Goal: Information Seeking & Learning: Learn about a topic

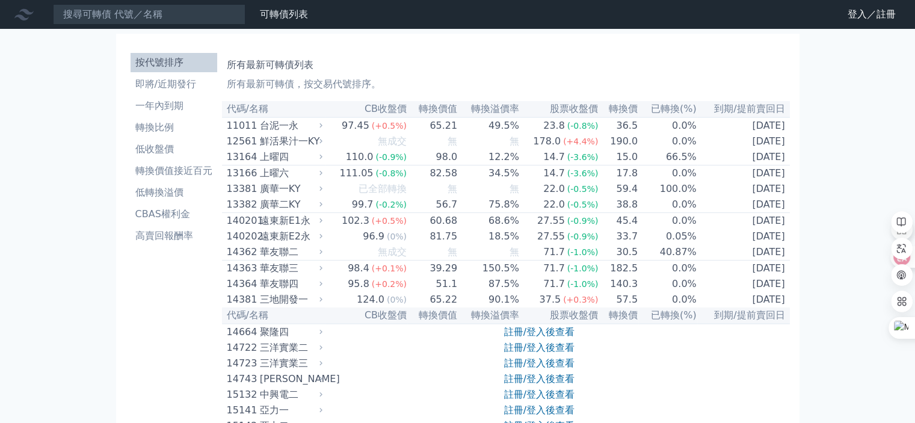
click at [433, 60] on h1 "所有最新可轉債列表" at bounding box center [506, 65] width 558 height 14
click at [616, 70] on h1 "所有最新可轉債列表" at bounding box center [506, 65] width 558 height 14
click at [857, 14] on link "登入／註冊" at bounding box center [871, 14] width 67 height 19
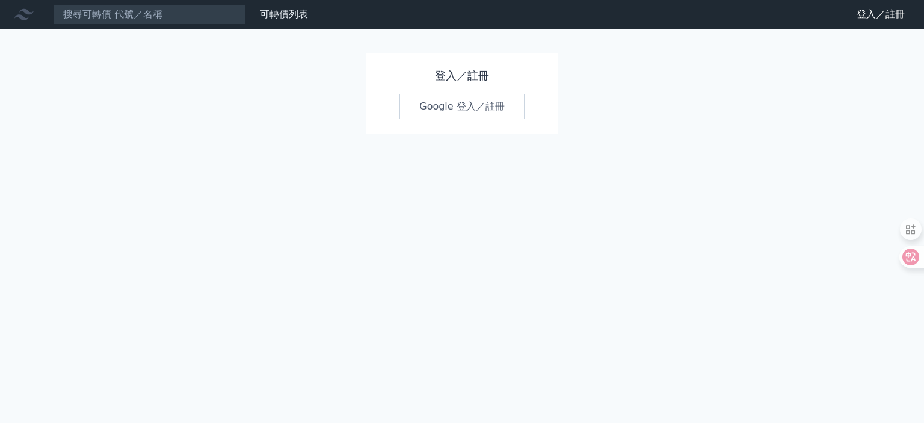
click at [457, 108] on link "Google 登入／註冊" at bounding box center [461, 106] width 125 height 25
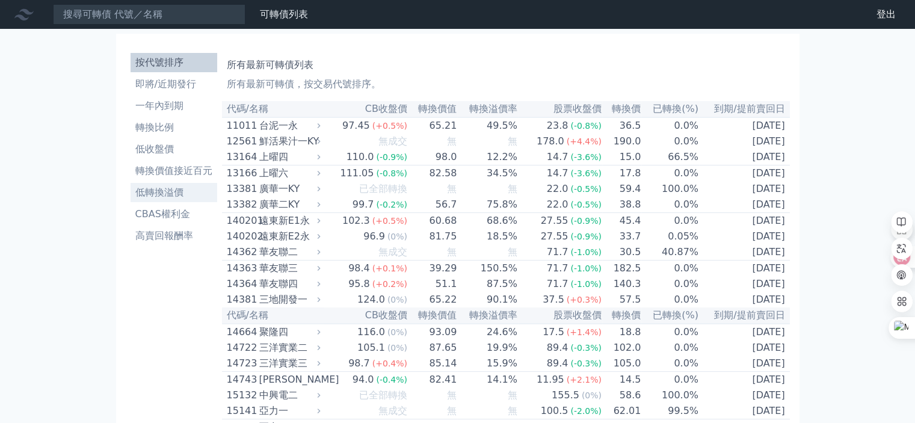
click at [149, 196] on li "低轉換溢價" at bounding box center [174, 192] width 87 height 14
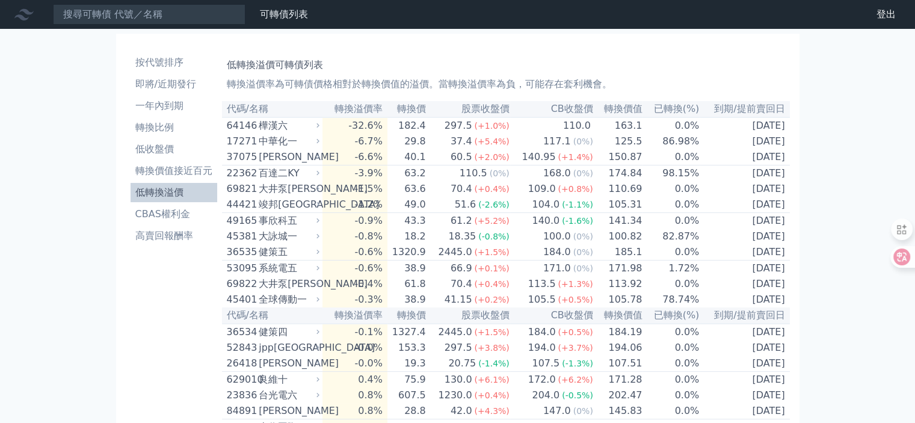
click at [176, 194] on li "低轉換溢價" at bounding box center [174, 192] width 87 height 14
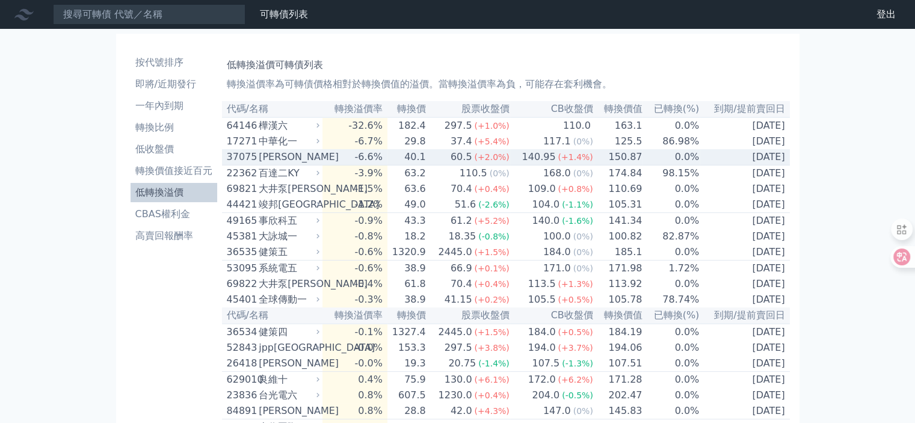
click at [439, 163] on td "60.5 (+2.0%)" at bounding box center [469, 157] width 84 height 16
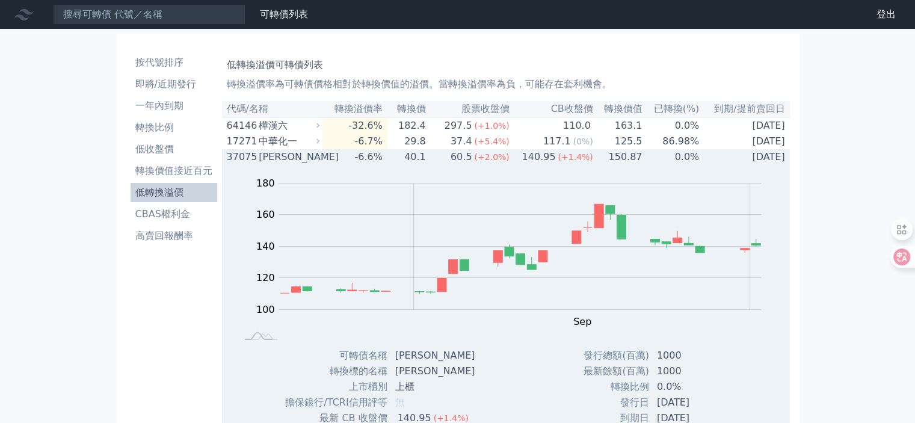
click at [439, 163] on td "60.5 (+2.0%)" at bounding box center [469, 157] width 84 height 16
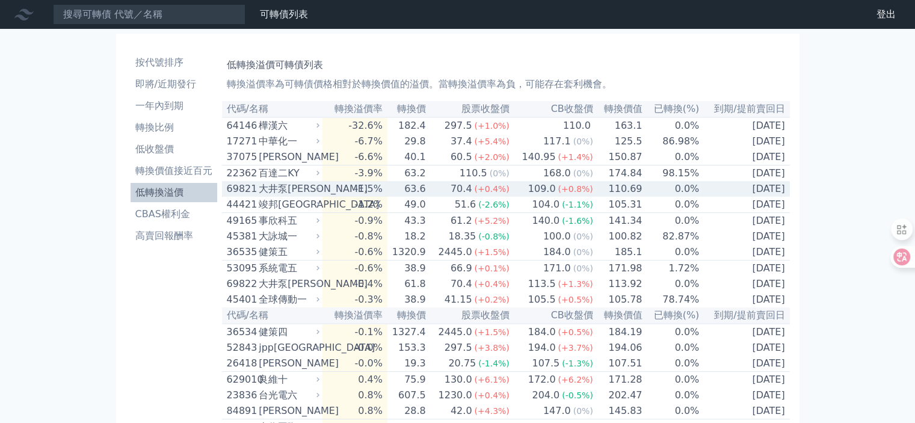
click at [760, 192] on td "[DATE]" at bounding box center [745, 189] width 90 height 16
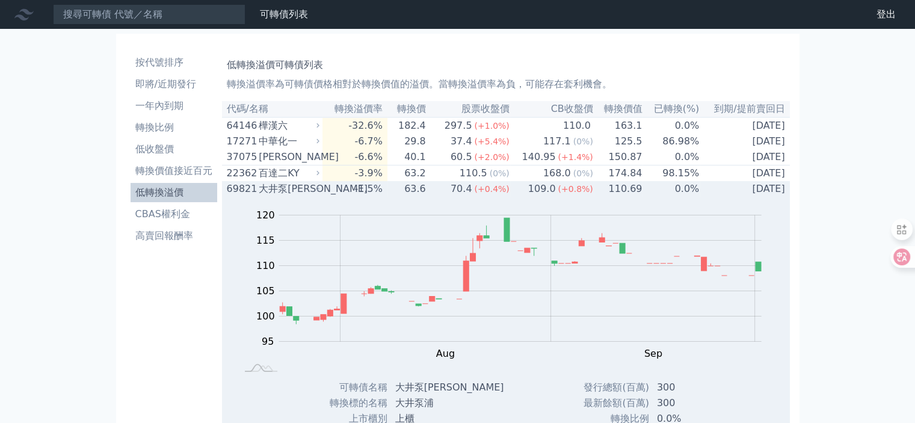
click at [714, 194] on td "[DATE]" at bounding box center [745, 189] width 90 height 16
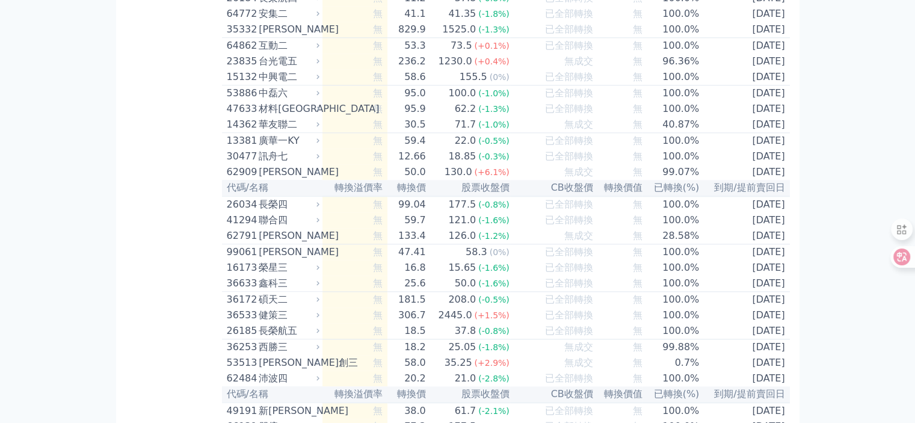
scroll to position [5894, 0]
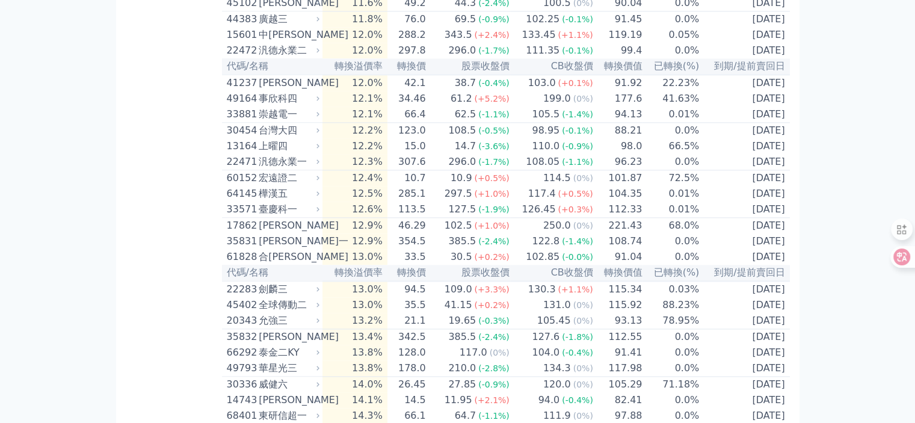
scroll to position [1503, 0]
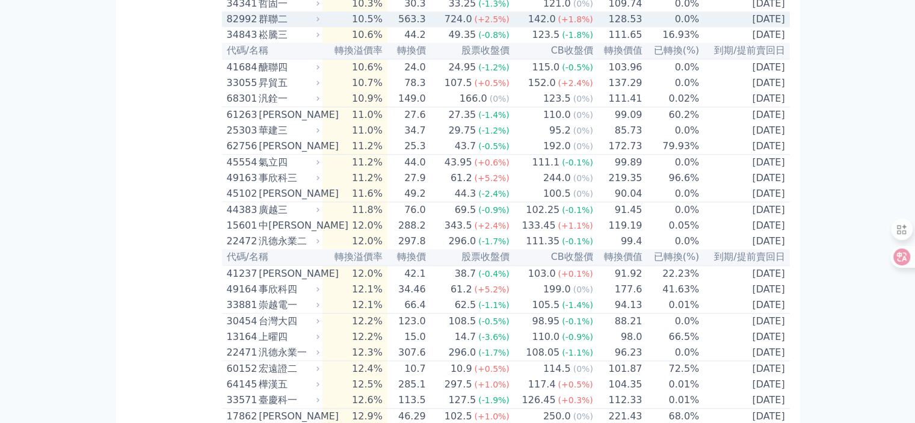
drag, startPoint x: 224, startPoint y: 115, endPoint x: 182, endPoint y: 134, distance: 46.3
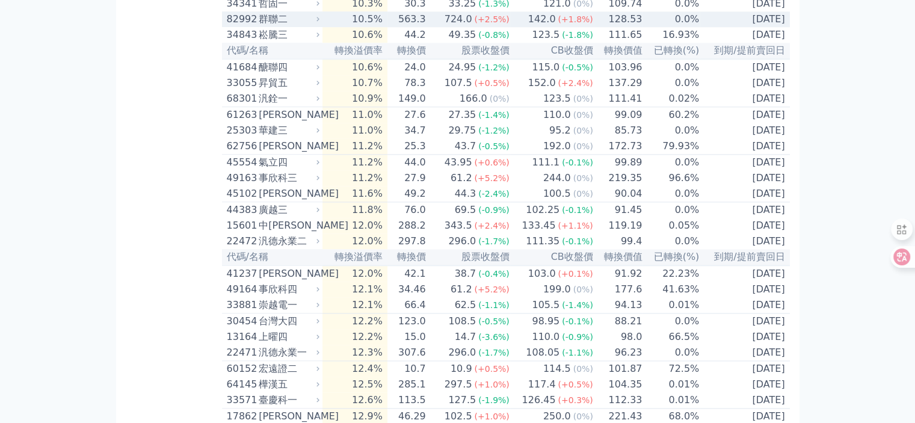
click at [244, 26] on div "82992" at bounding box center [241, 19] width 29 height 14
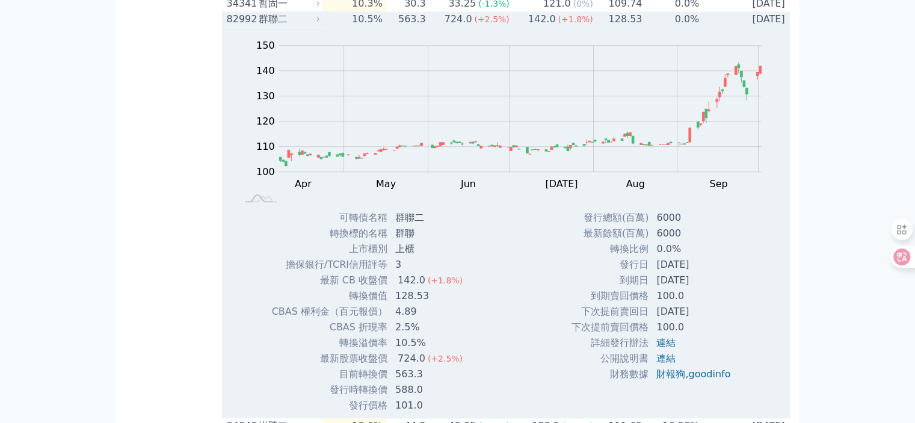
click at [244, 26] on div "82992" at bounding box center [241, 19] width 29 height 14
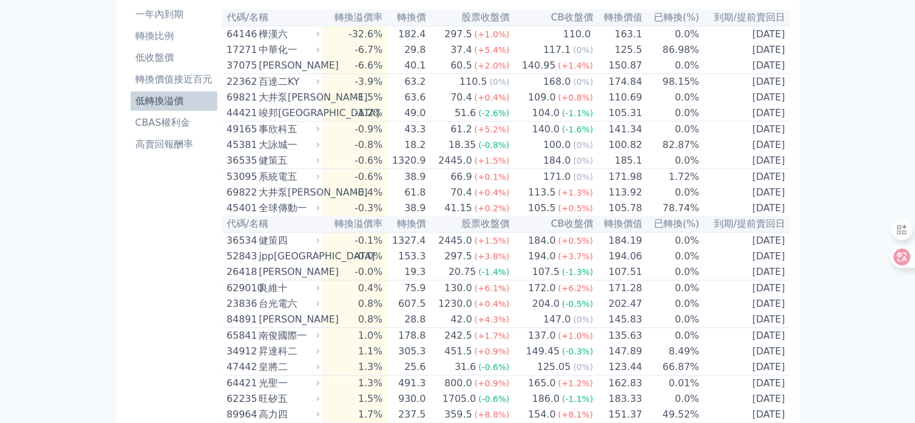
scroll to position [0, 0]
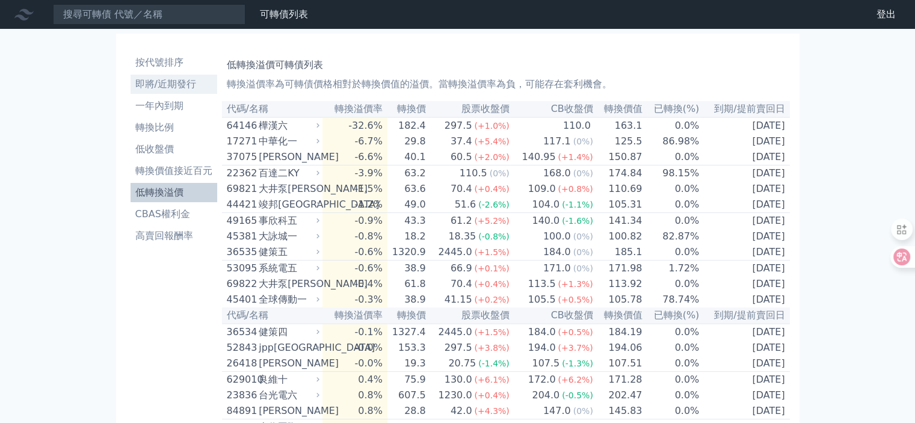
click at [174, 81] on li "即將/近期發行" at bounding box center [174, 84] width 87 height 14
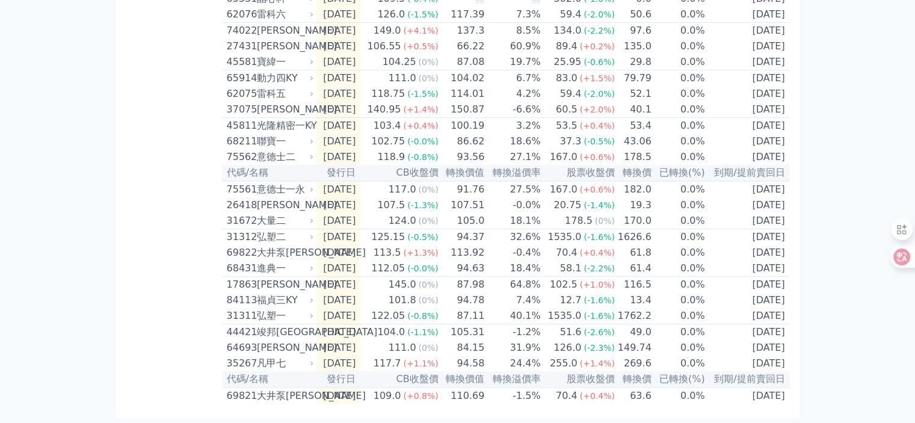
scroll to position [396, 0]
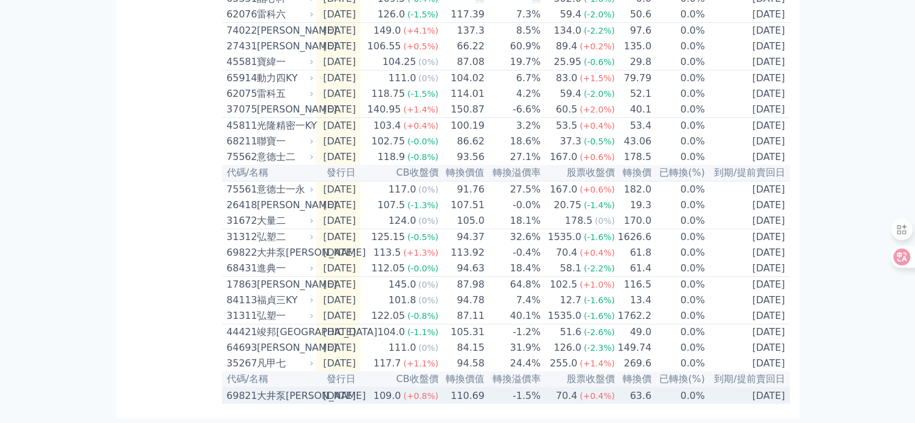
click at [282, 392] on div "大井泵[PERSON_NAME]" at bounding box center [284, 396] width 55 height 14
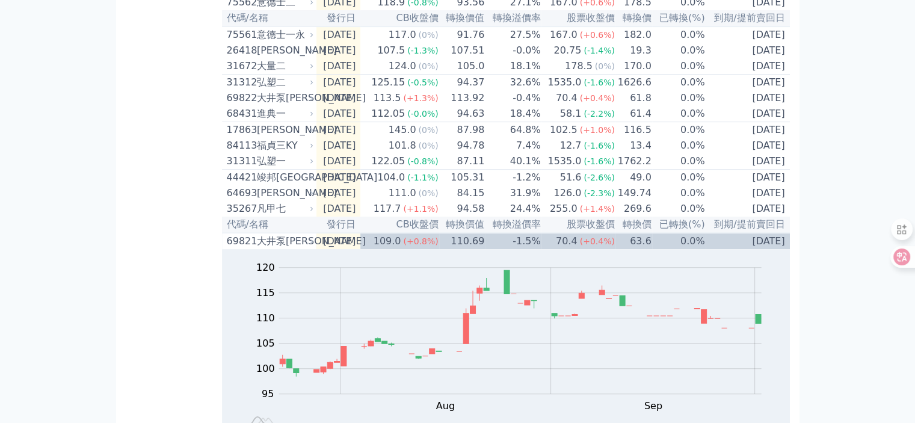
scroll to position [516, 0]
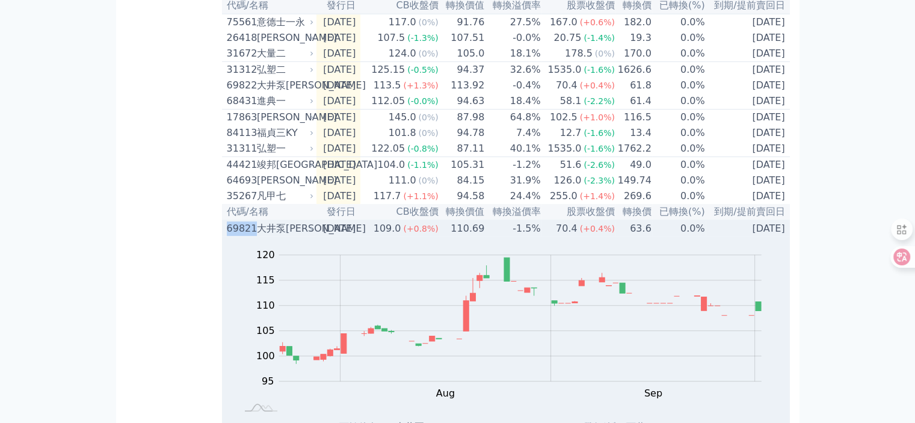
drag, startPoint x: 222, startPoint y: 274, endPoint x: 253, endPoint y: 274, distance: 30.7
click at [253, 236] on td "69821 [PERSON_NAME]" at bounding box center [269, 228] width 94 height 16
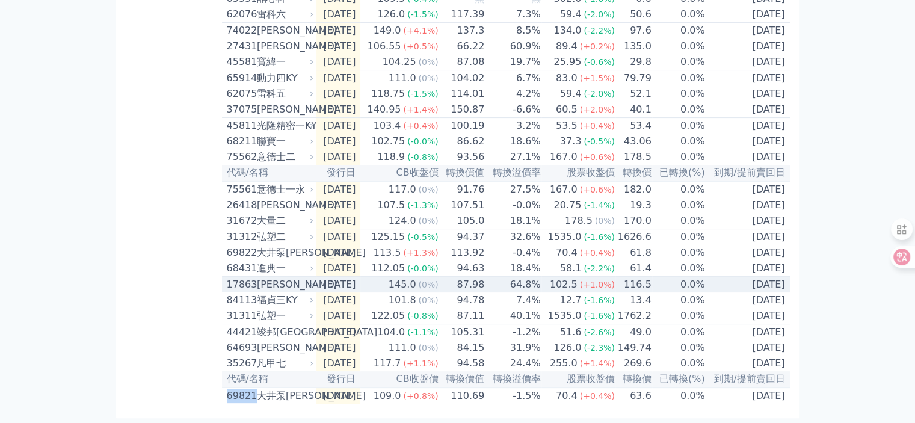
scroll to position [396, 0]
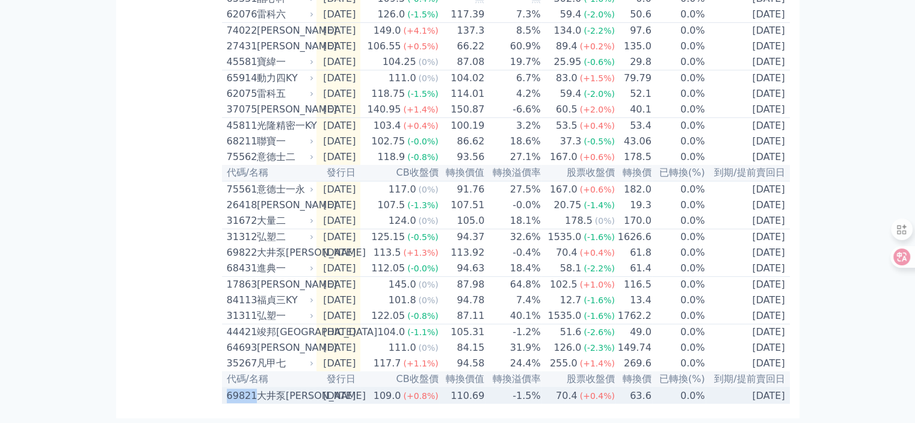
copy div "69821"
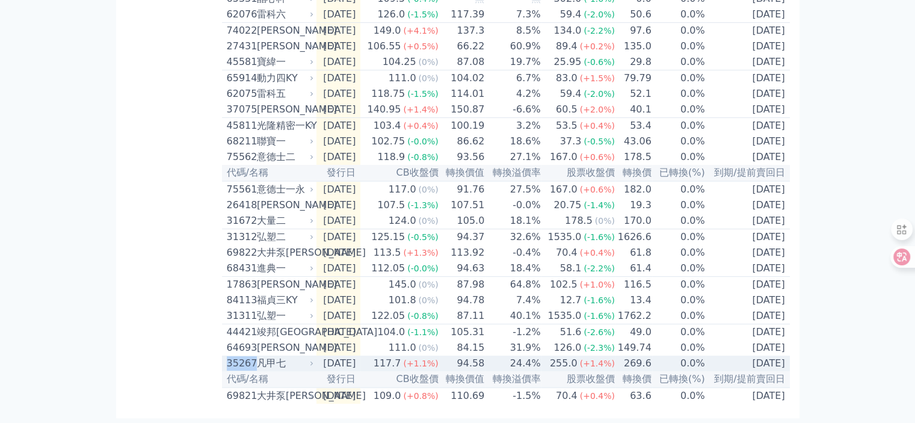
drag, startPoint x: 227, startPoint y: 361, endPoint x: 253, endPoint y: 361, distance: 25.9
click at [253, 361] on div "35267" at bounding box center [240, 363] width 27 height 14
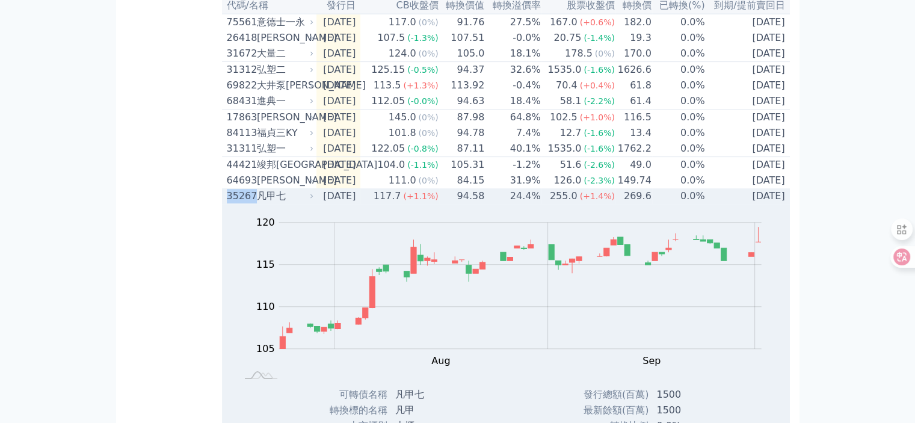
copy div "35267"
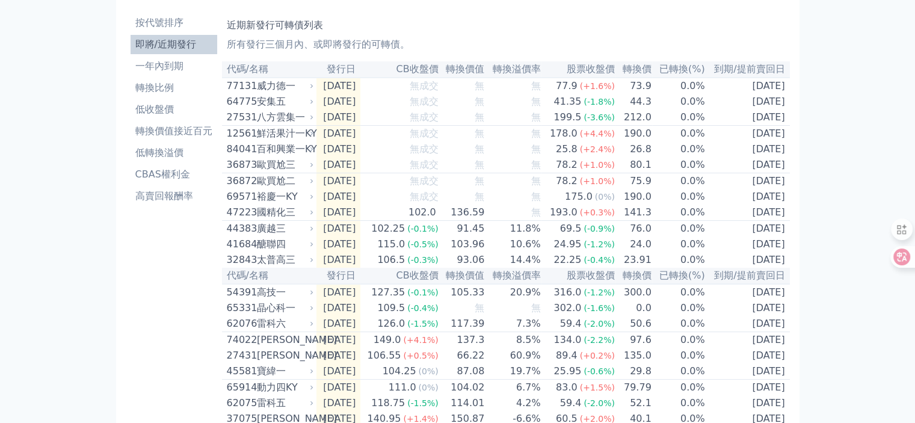
scroll to position [35, 0]
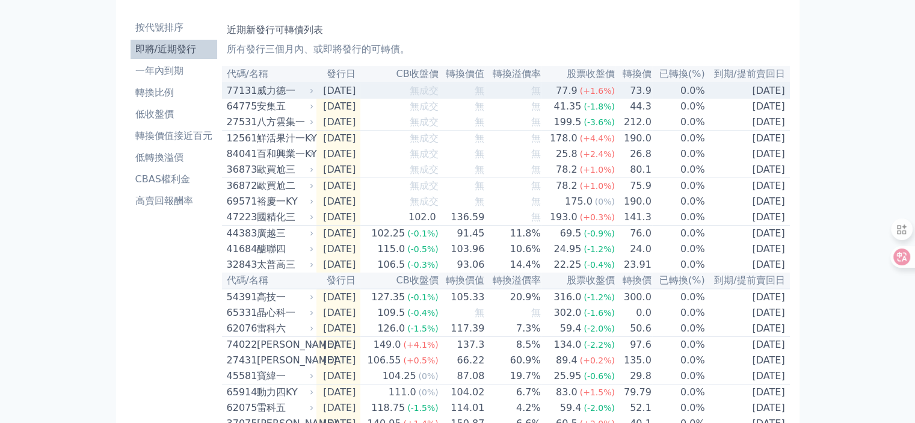
click at [308, 94] on div "威力德一" at bounding box center [284, 91] width 55 height 14
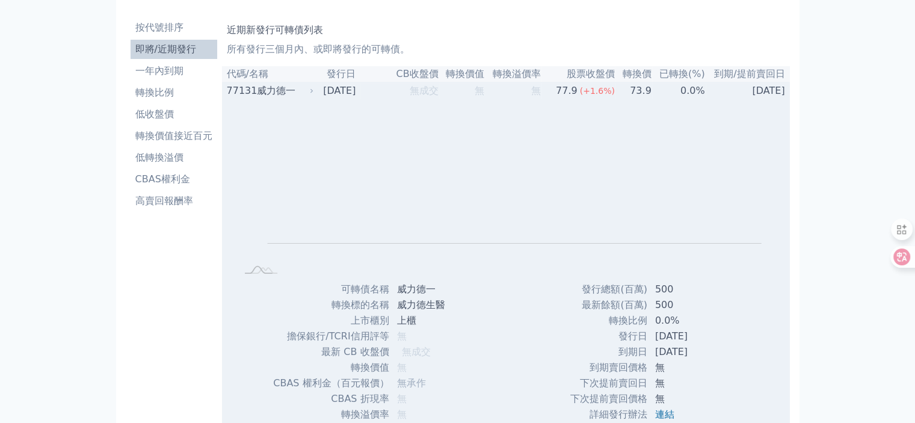
click at [308, 94] on div "威力德一" at bounding box center [284, 91] width 55 height 14
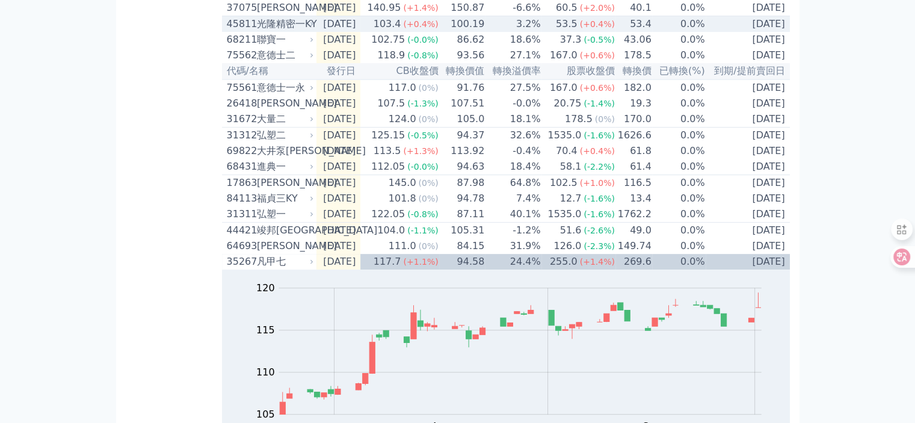
scroll to position [456, 0]
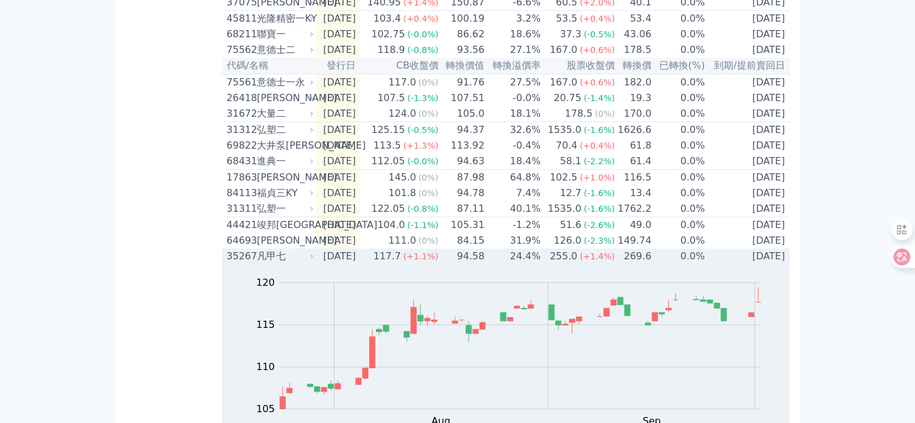
click at [275, 263] on div "凡甲七" at bounding box center [284, 256] width 55 height 14
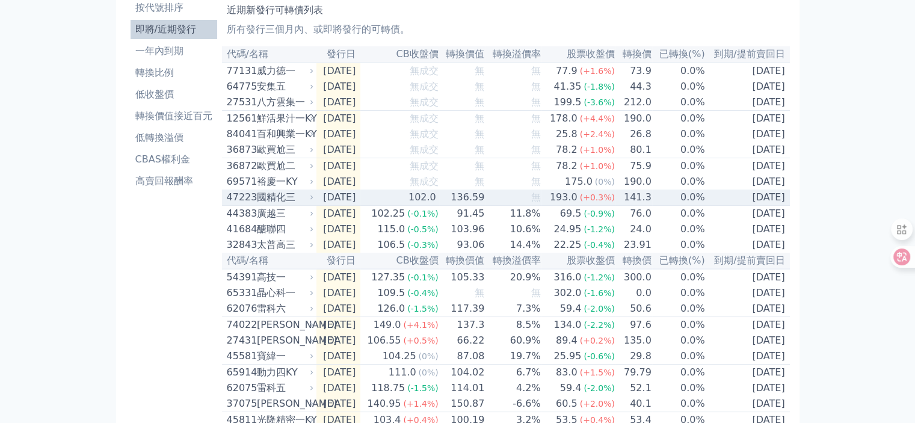
scroll to position [35, 0]
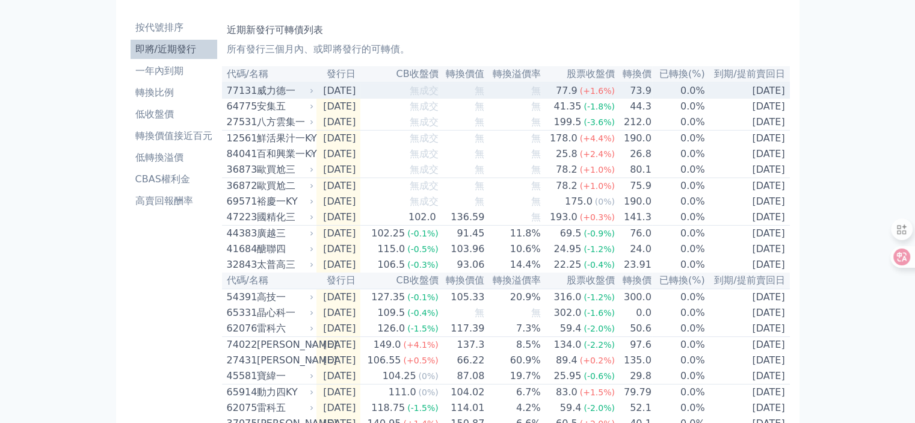
click at [260, 90] on div "威力德一" at bounding box center [284, 91] width 55 height 14
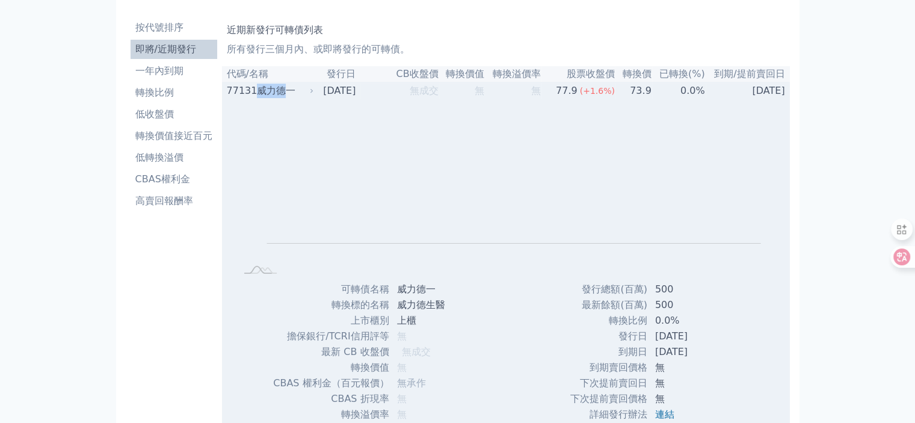
drag, startPoint x: 255, startPoint y: 89, endPoint x: 284, endPoint y: 93, distance: 29.2
click at [284, 93] on div "77131 威力德一" at bounding box center [268, 91] width 82 height 14
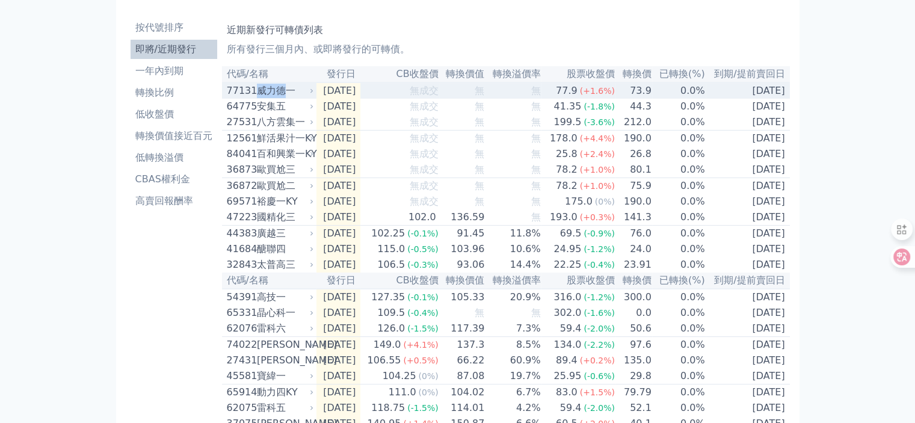
copy div "威力德"
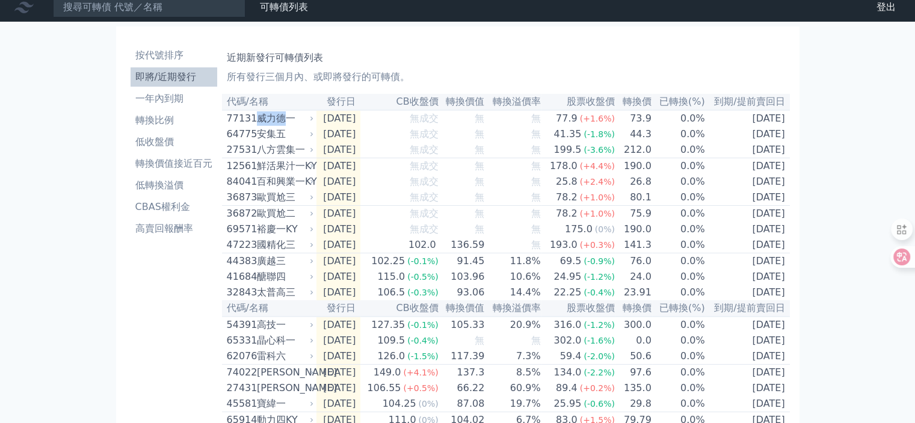
scroll to position [0, 0]
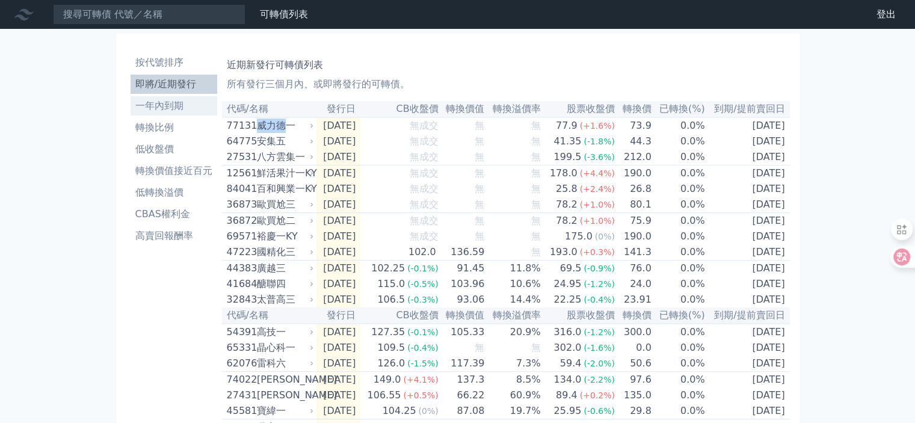
click at [178, 108] on li "一年內到期" at bounding box center [174, 106] width 87 height 14
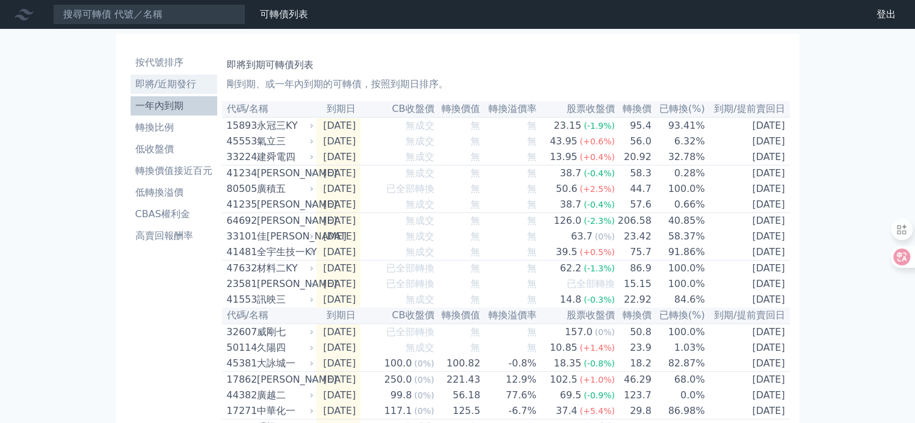
click at [173, 86] on li "即將/近期發行" at bounding box center [174, 84] width 87 height 14
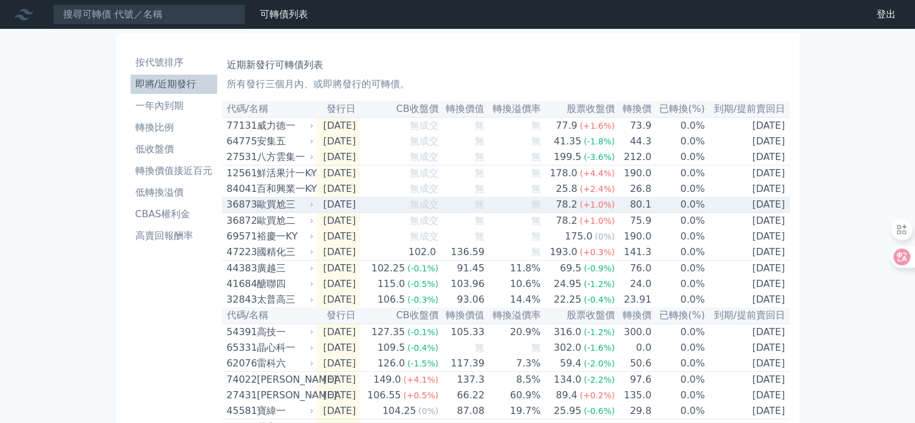
click at [263, 211] on div "歐買尬三" at bounding box center [284, 204] width 55 height 14
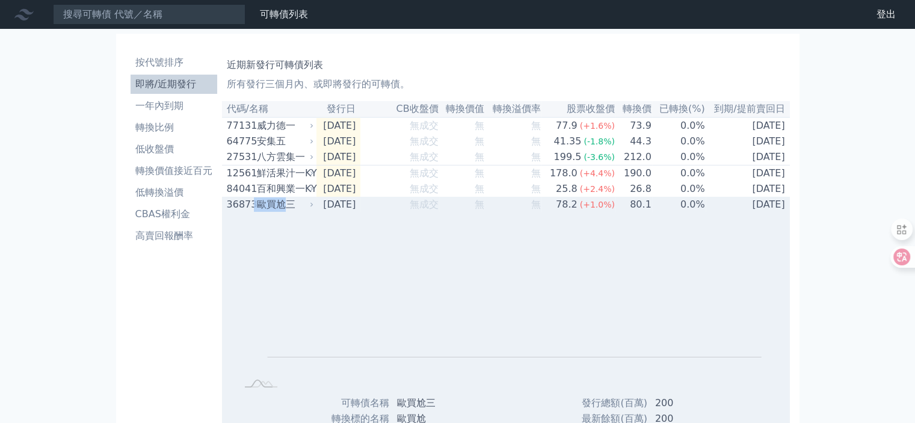
drag, startPoint x: 255, startPoint y: 209, endPoint x: 283, endPoint y: 212, distance: 28.5
click at [283, 212] on div "36873 歐買尬三" at bounding box center [268, 204] width 82 height 14
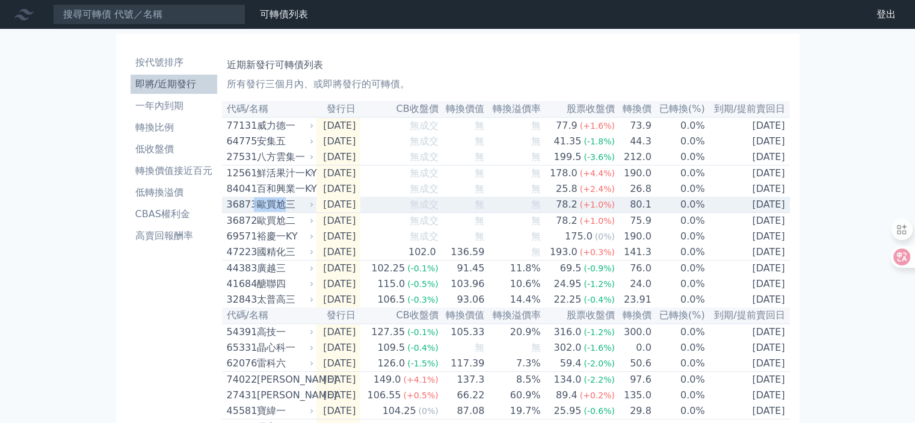
copy div "歐買尬"
